Goal: Navigation & Orientation: Find specific page/section

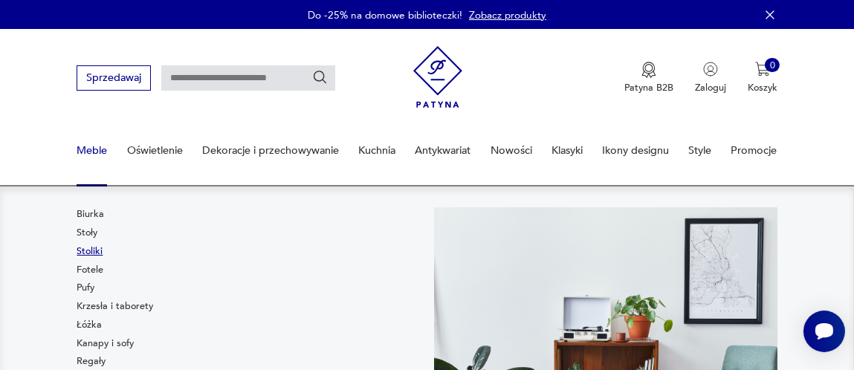
click at [97, 248] on link "Stoliki" at bounding box center [90, 251] width 26 height 13
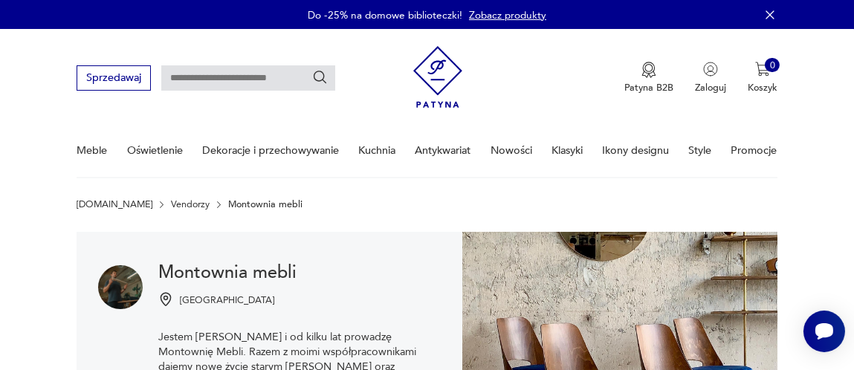
scroll to position [263, 0]
